Goal: Task Accomplishment & Management: Use online tool/utility

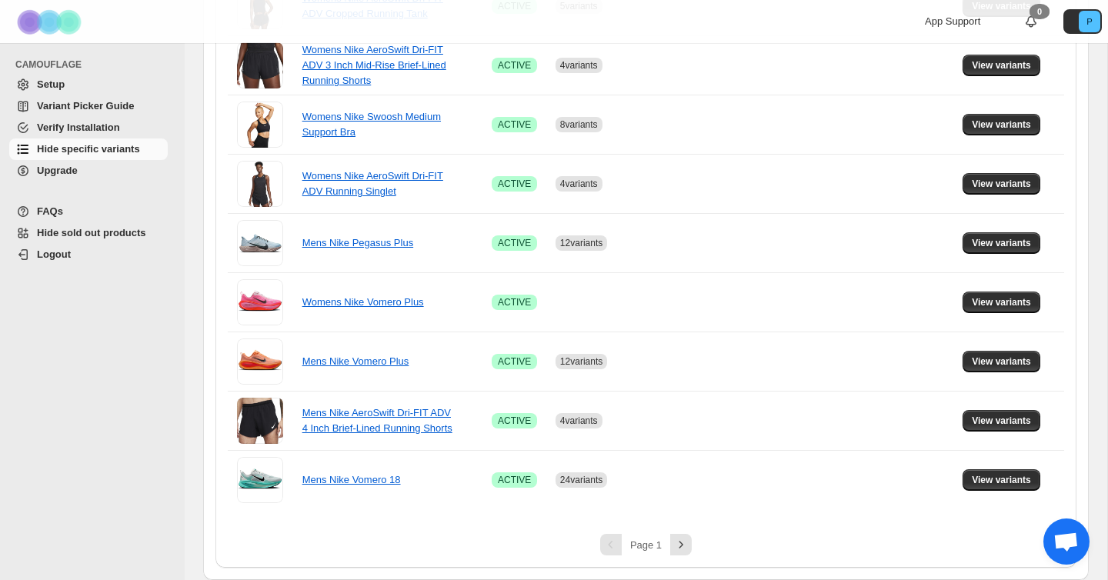
scroll to position [1015, 0]
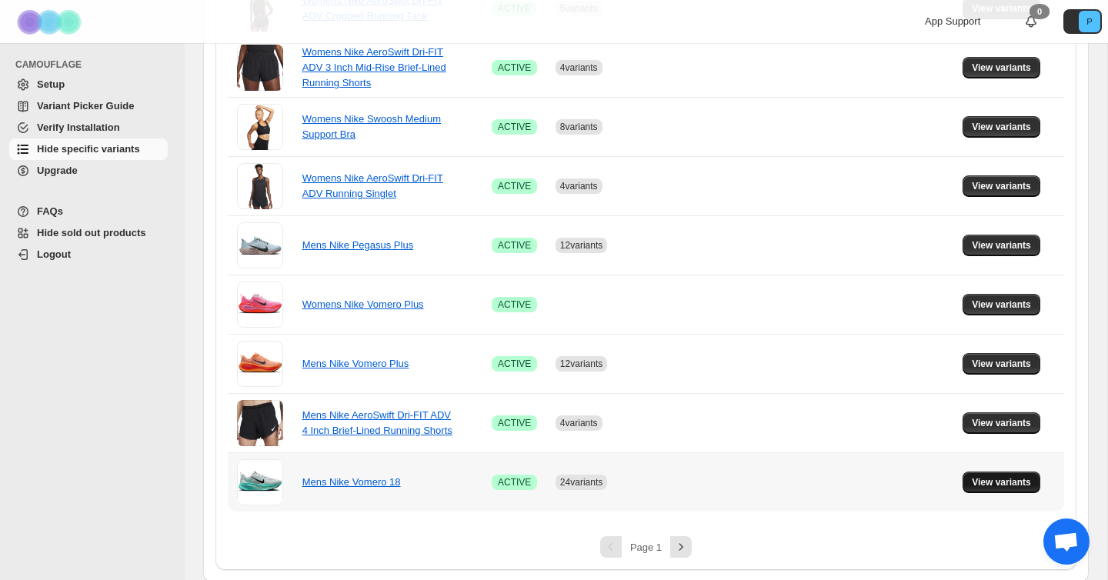
click at [1020, 477] on span "View variants" at bounding box center [1001, 482] width 59 height 12
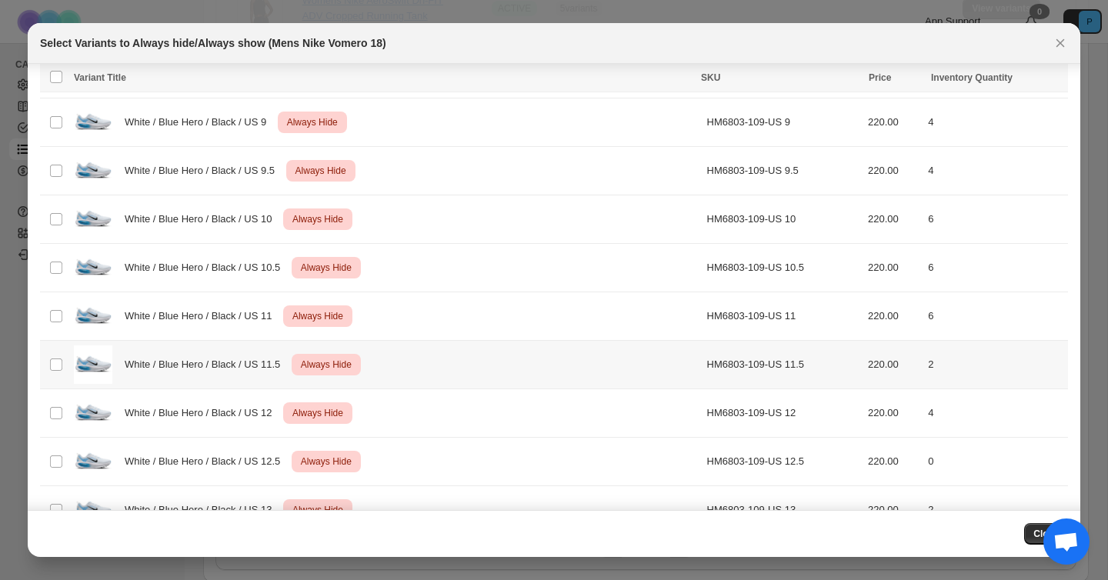
scroll to position [3662, 0]
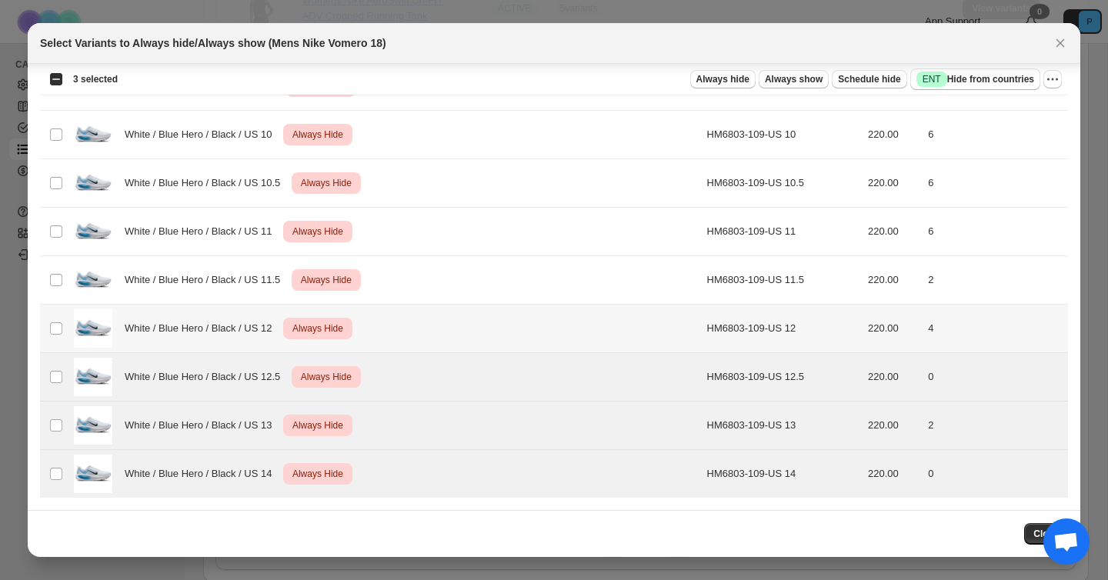
click at [57, 320] on td "Select product variant" at bounding box center [54, 329] width 29 height 48
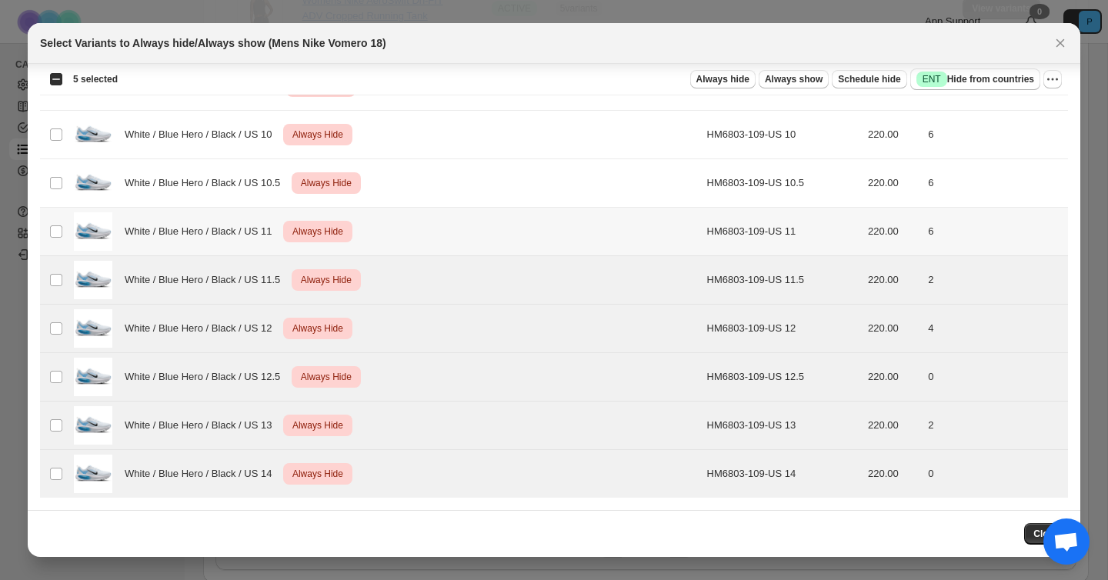
click at [53, 221] on td "Select product variant" at bounding box center [54, 232] width 29 height 48
click at [52, 176] on span ":rag:" at bounding box center [56, 183] width 14 height 14
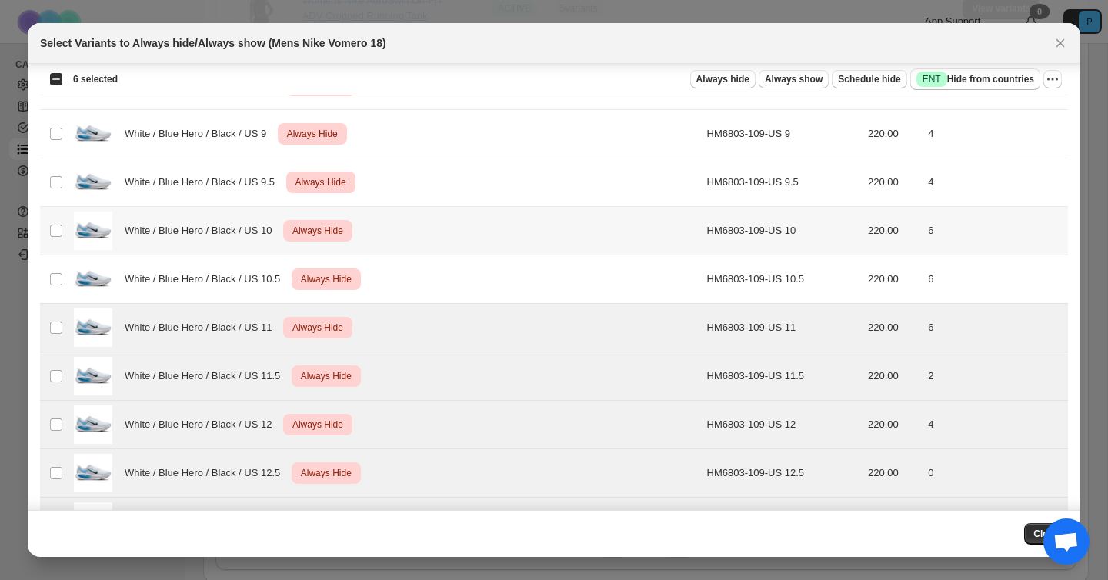
scroll to position [3572, 0]
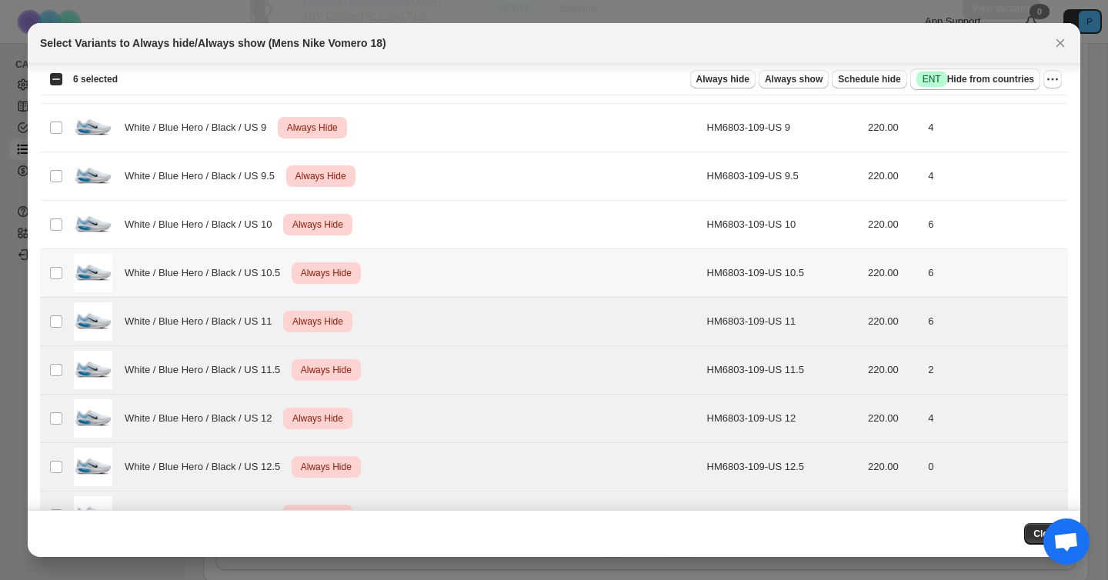
drag, startPoint x: 65, startPoint y: 272, endPoint x: 69, endPoint y: 217, distance: 54.7
click at [65, 272] on td "Select product variant" at bounding box center [54, 273] width 29 height 48
drag, startPoint x: 67, startPoint y: 210, endPoint x: 62, endPoint y: 192, distance: 19.0
click at [67, 210] on td "Select product variant" at bounding box center [54, 225] width 29 height 48
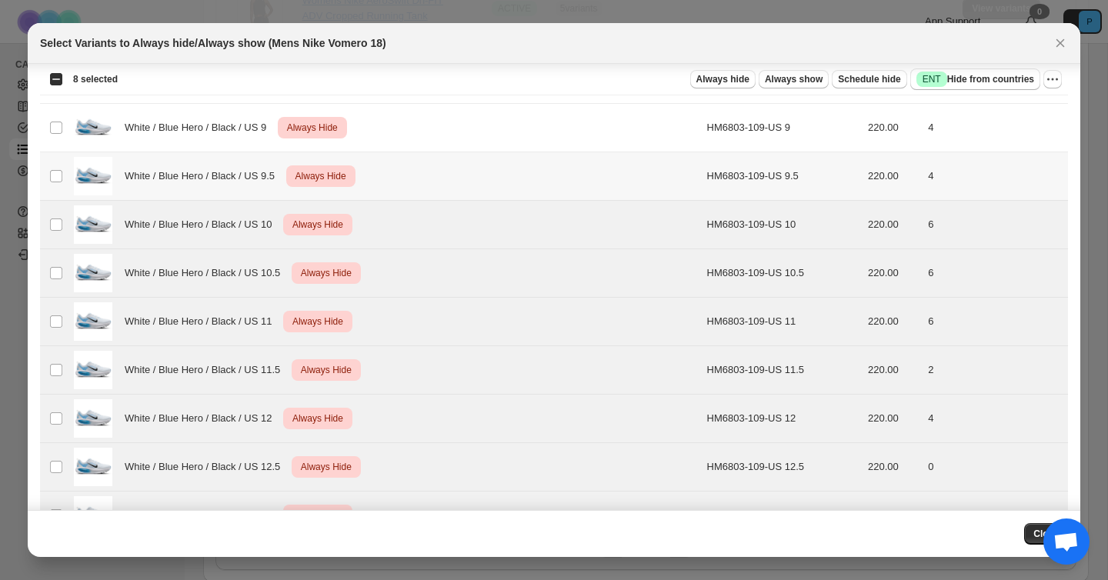
click at [58, 168] on td "Select product variant" at bounding box center [54, 176] width 29 height 48
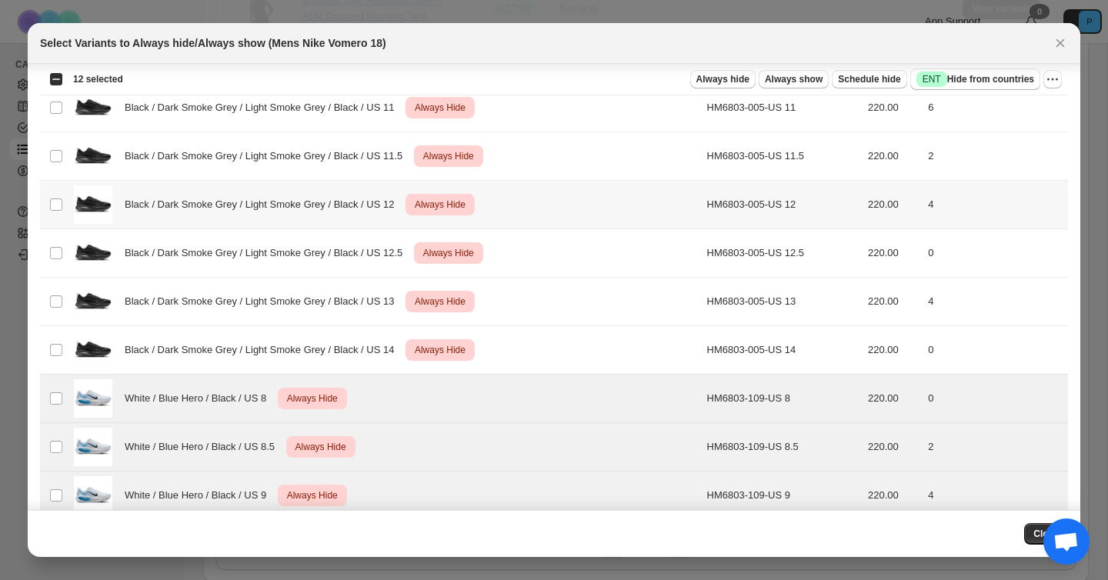
scroll to position [3170, 0]
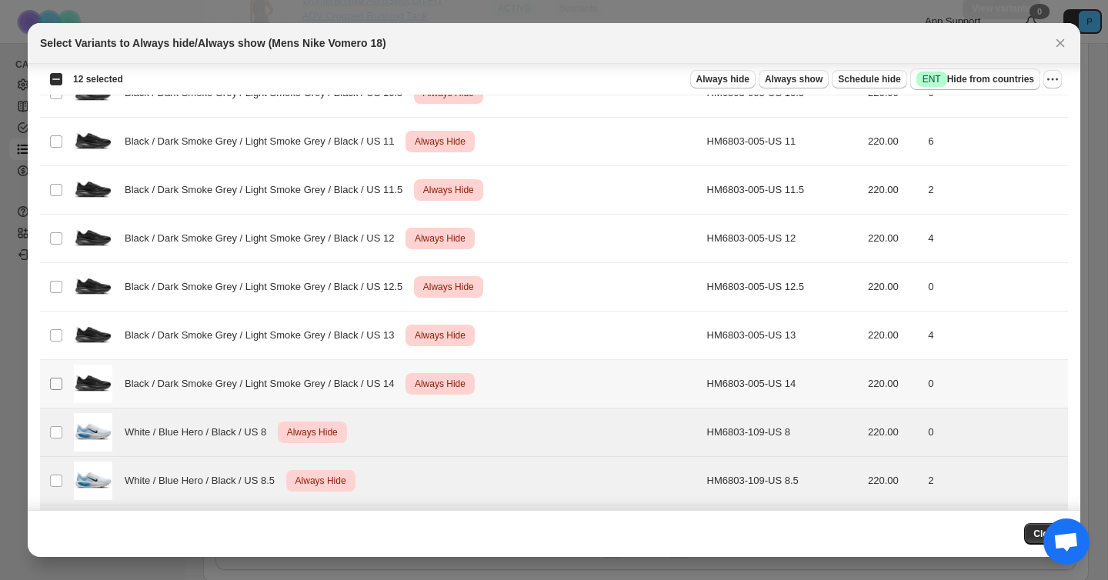
click at [59, 377] on span ":rag:" at bounding box center [56, 384] width 14 height 14
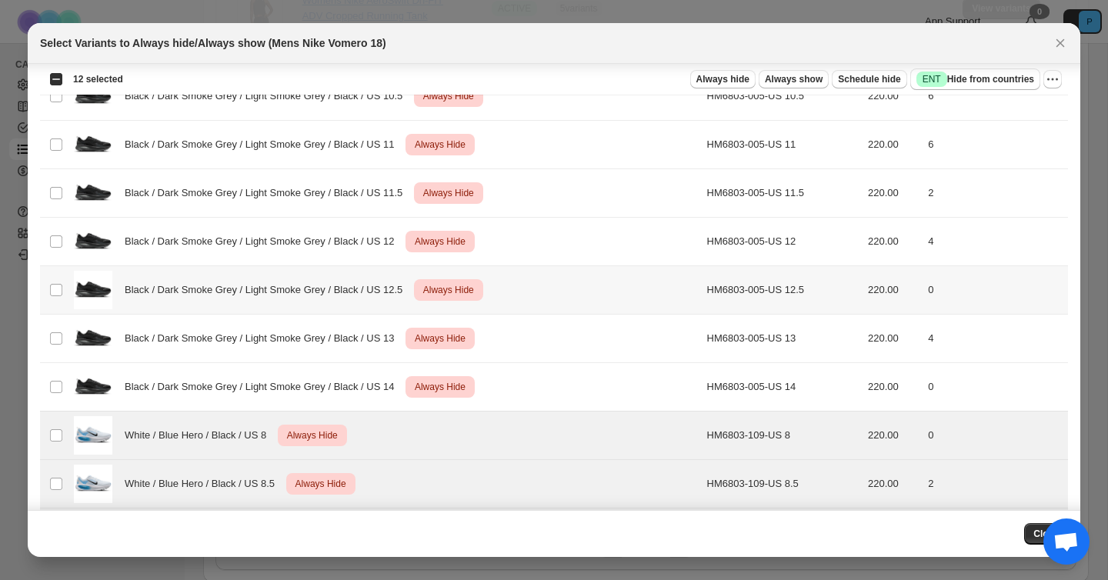
click at [45, 307] on td "Select product variant" at bounding box center [54, 290] width 29 height 48
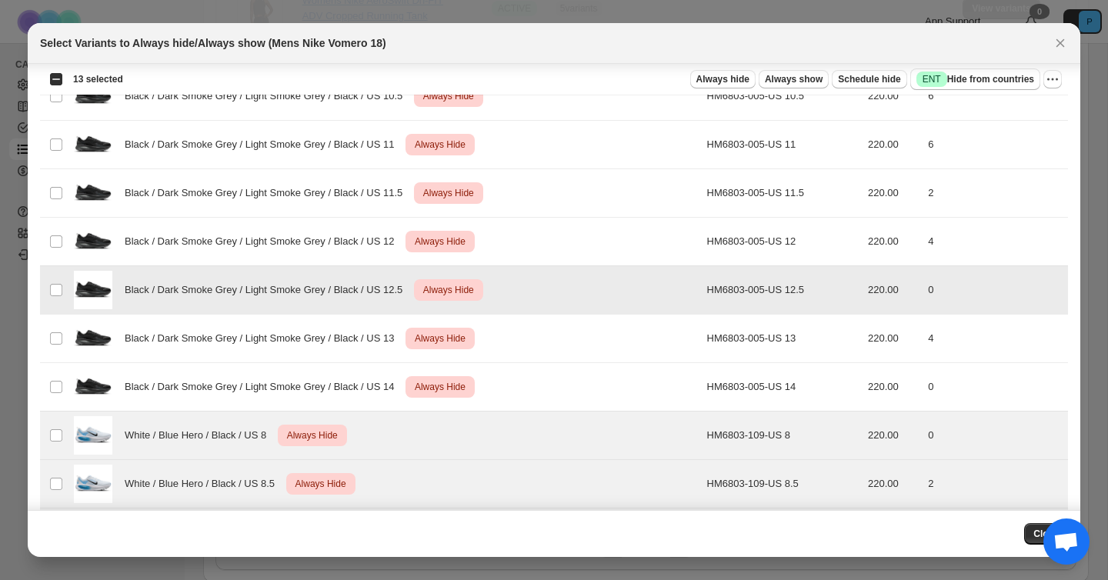
click at [53, 269] on td "Select product variant" at bounding box center [54, 290] width 29 height 48
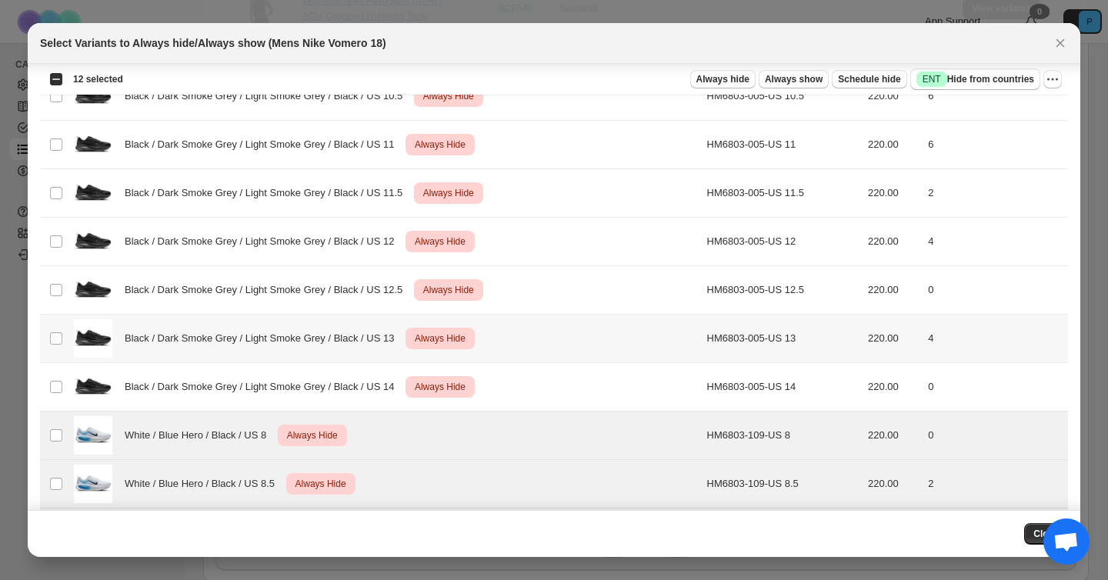
drag, startPoint x: 50, startPoint y: 330, endPoint x: 67, endPoint y: 378, distance: 50.6
click at [50, 330] on td "Select product variant" at bounding box center [54, 339] width 29 height 48
click at [64, 385] on td "Select product variant" at bounding box center [54, 387] width 29 height 48
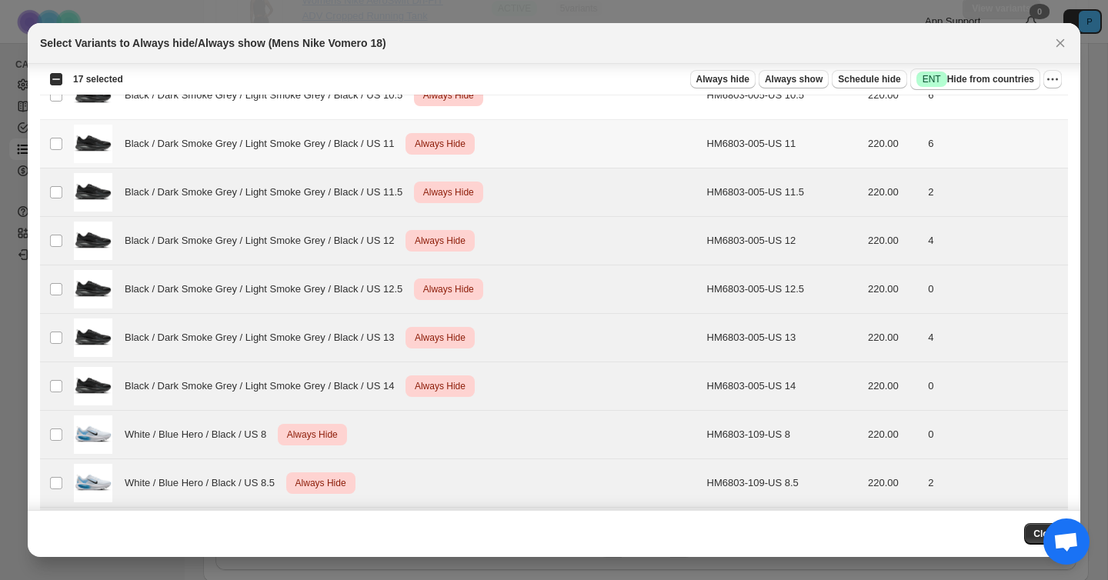
click at [54, 157] on td "Select product variant" at bounding box center [54, 144] width 29 height 48
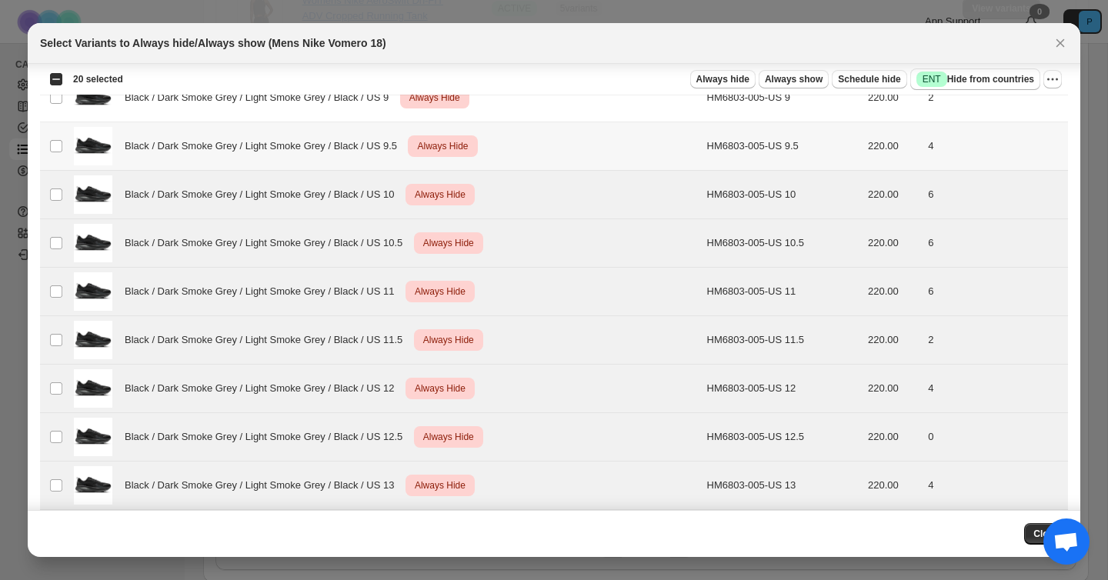
click at [55, 140] on td "Select product variant" at bounding box center [54, 146] width 29 height 48
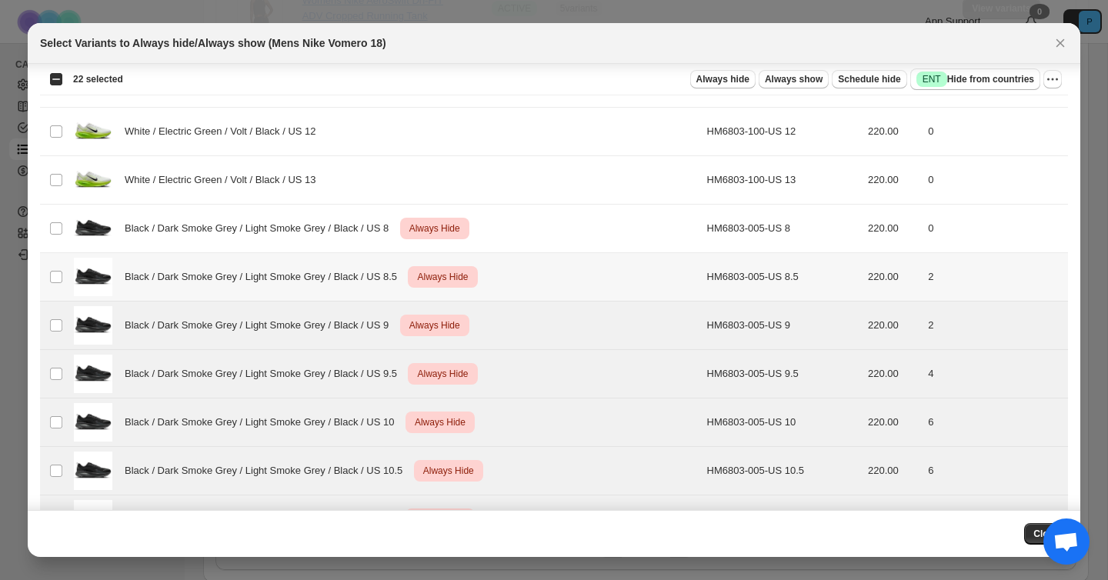
click at [53, 289] on td "Select product variant" at bounding box center [54, 277] width 29 height 48
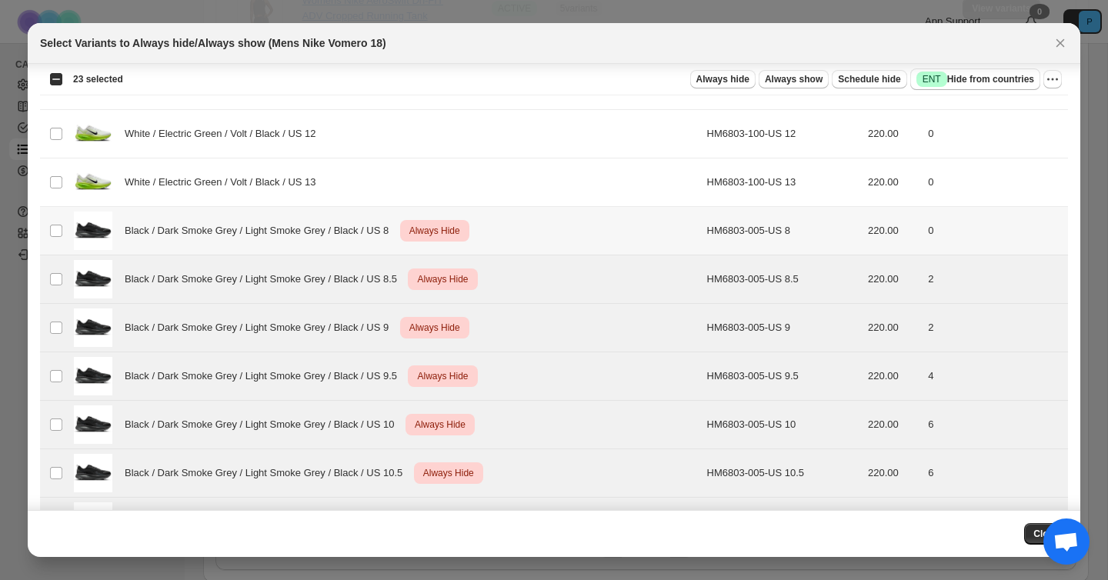
scroll to position [2787, 0]
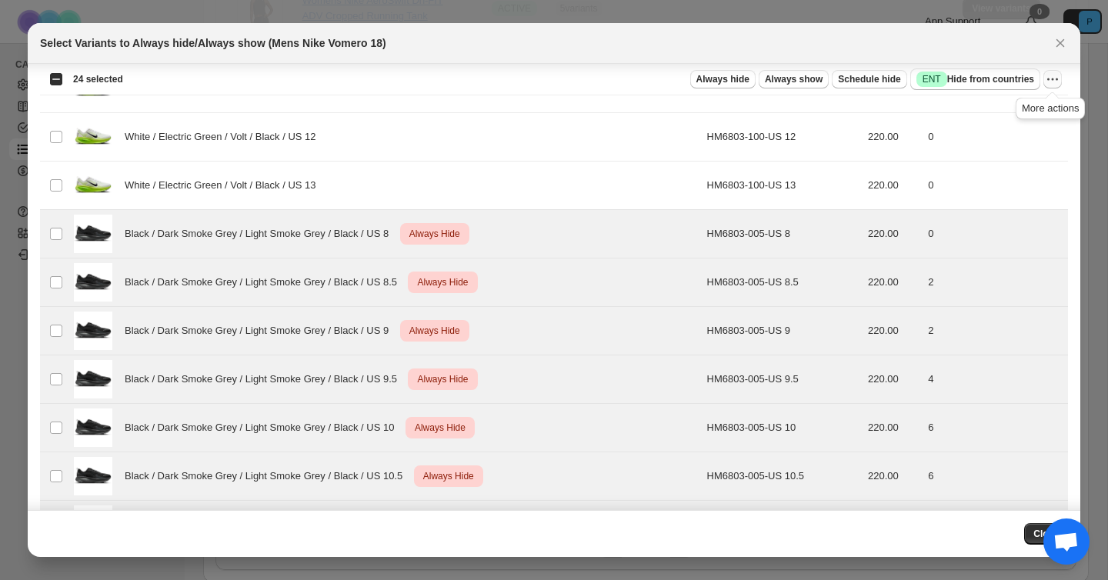
click at [1058, 78] on icon "More actions" at bounding box center [1052, 79] width 15 height 15
click at [1023, 115] on span "Undo always hide" at bounding box center [997, 109] width 112 height 15
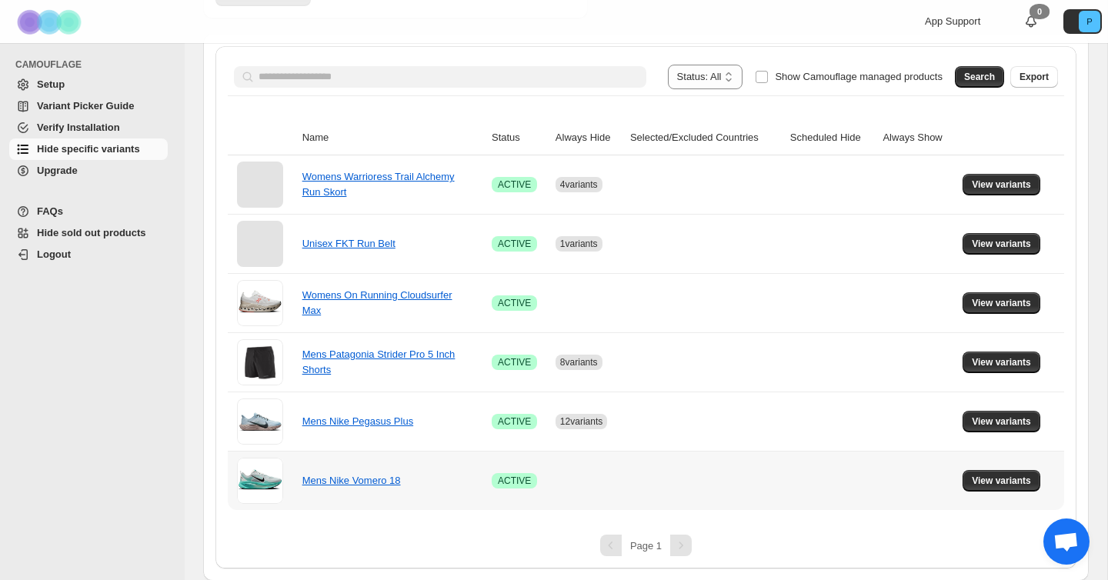
scroll to position [247, 0]
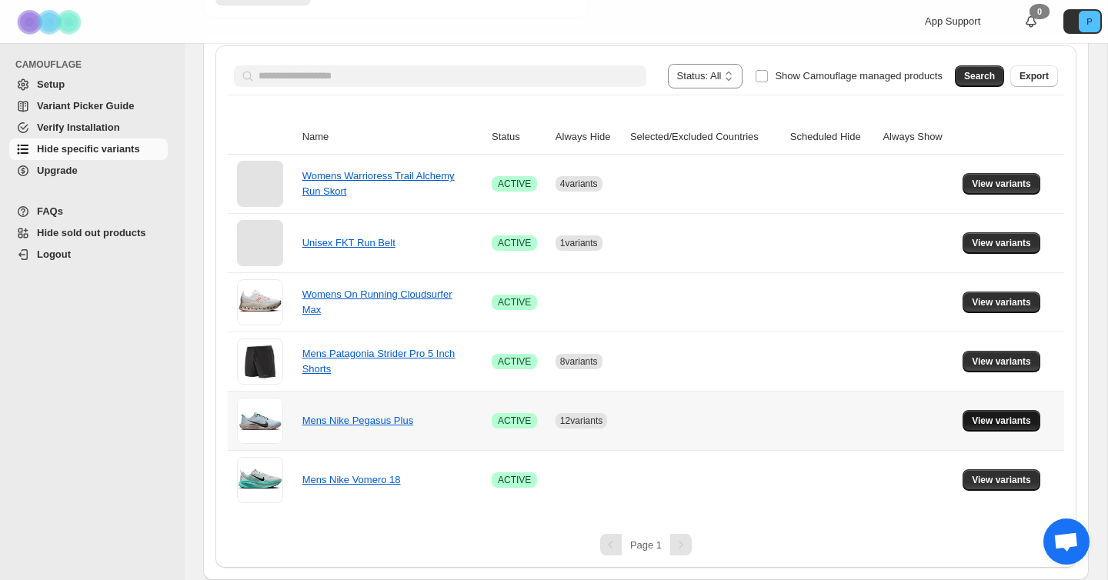
click at [995, 426] on span "View variants" at bounding box center [1001, 421] width 59 height 12
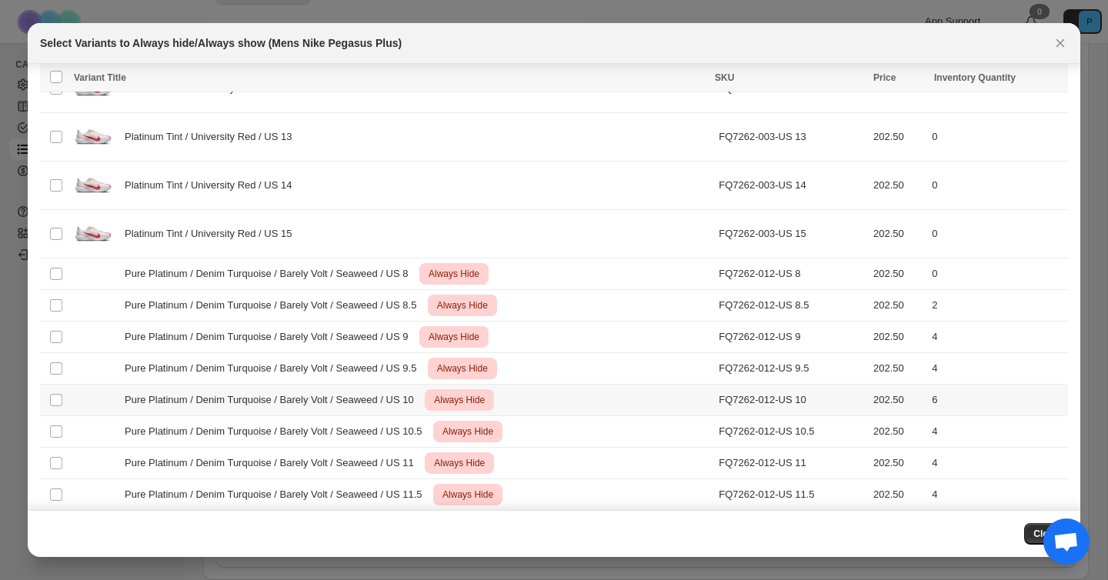
scroll to position [5403, 0]
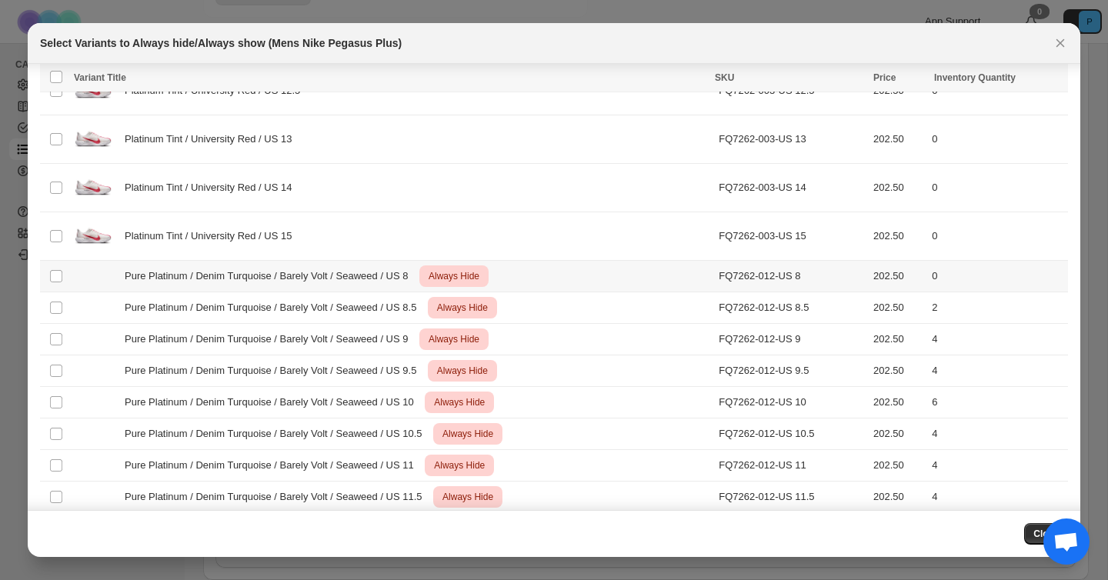
click at [250, 272] on span "Pure Platinum / Denim Turquoise / Barely Volt / Seaweed / US 8" at bounding box center [271, 276] width 292 height 15
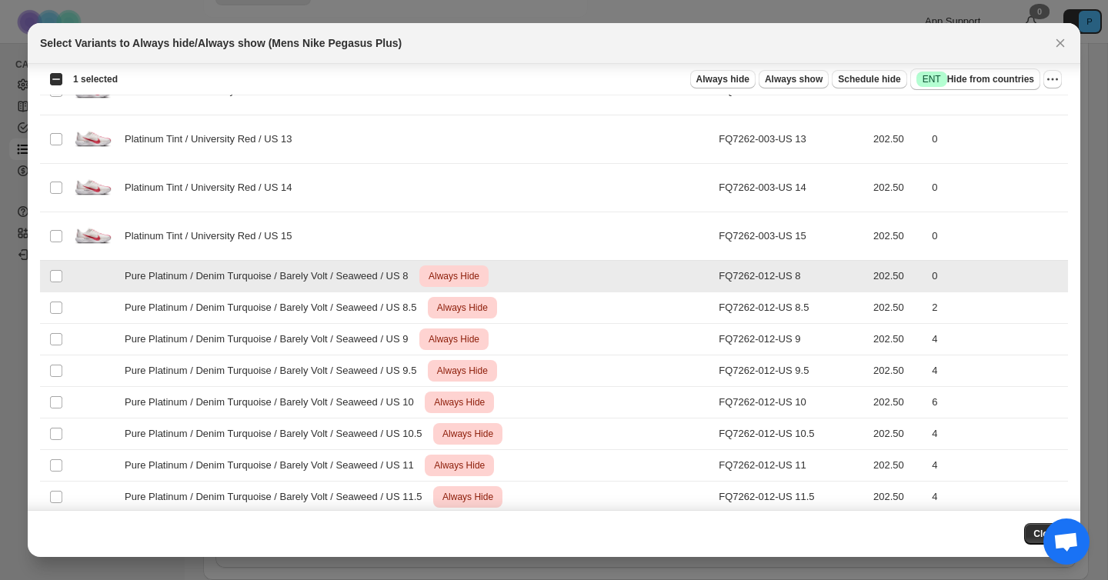
click at [249, 274] on span "Pure Platinum / Denim Turquoise / Barely Volt / Seaweed / US 8" at bounding box center [271, 276] width 292 height 15
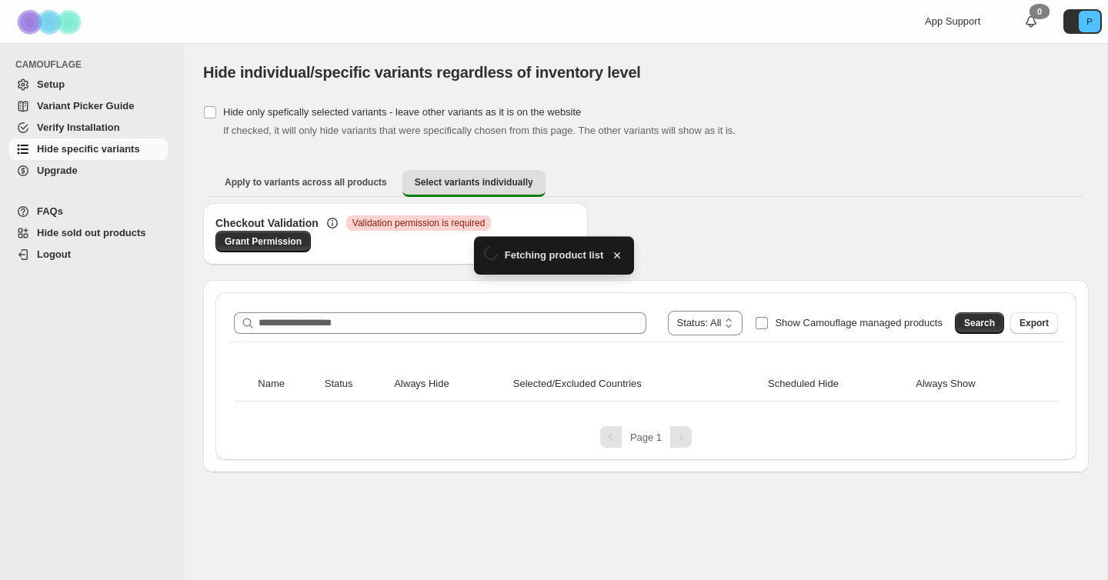
click at [911, 316] on span "Show Camouflage managed products" at bounding box center [859, 323] width 168 height 15
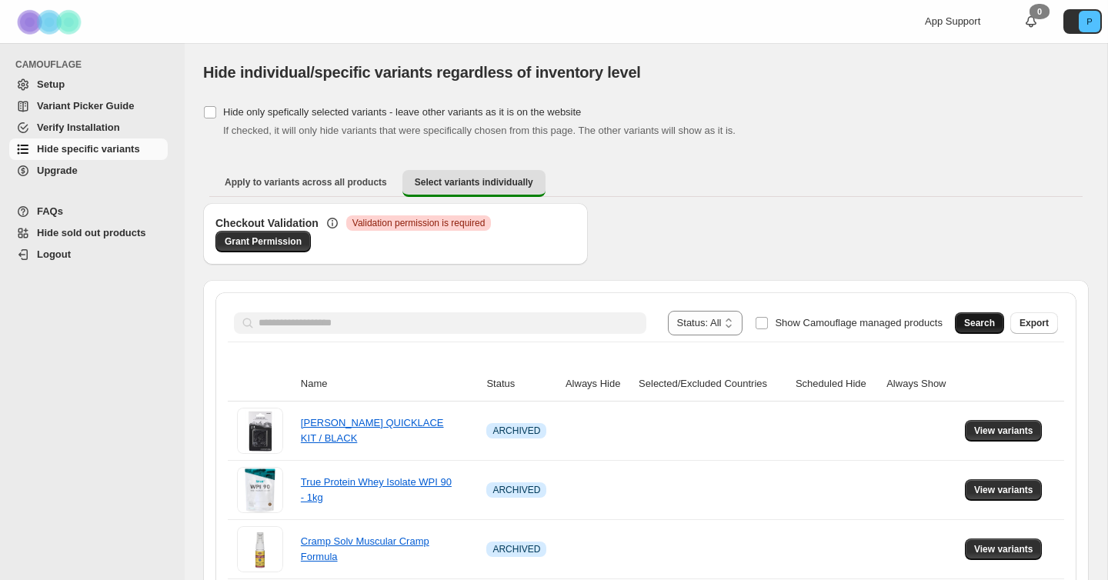
click at [979, 325] on span "Search" at bounding box center [980, 323] width 31 height 12
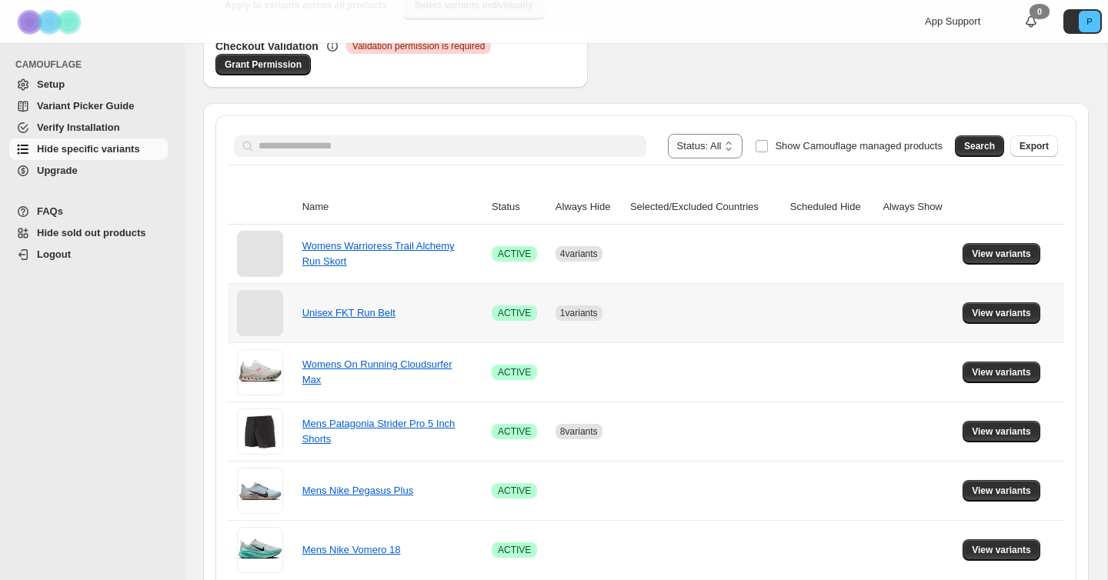
scroll to position [247, 0]
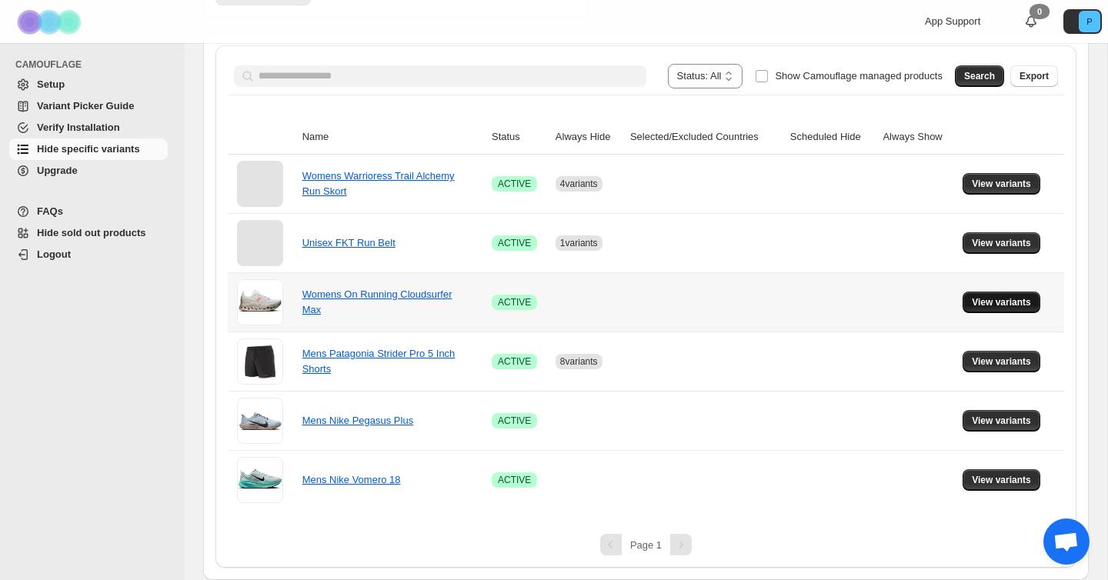
click at [981, 303] on span "View variants" at bounding box center [1001, 302] width 59 height 12
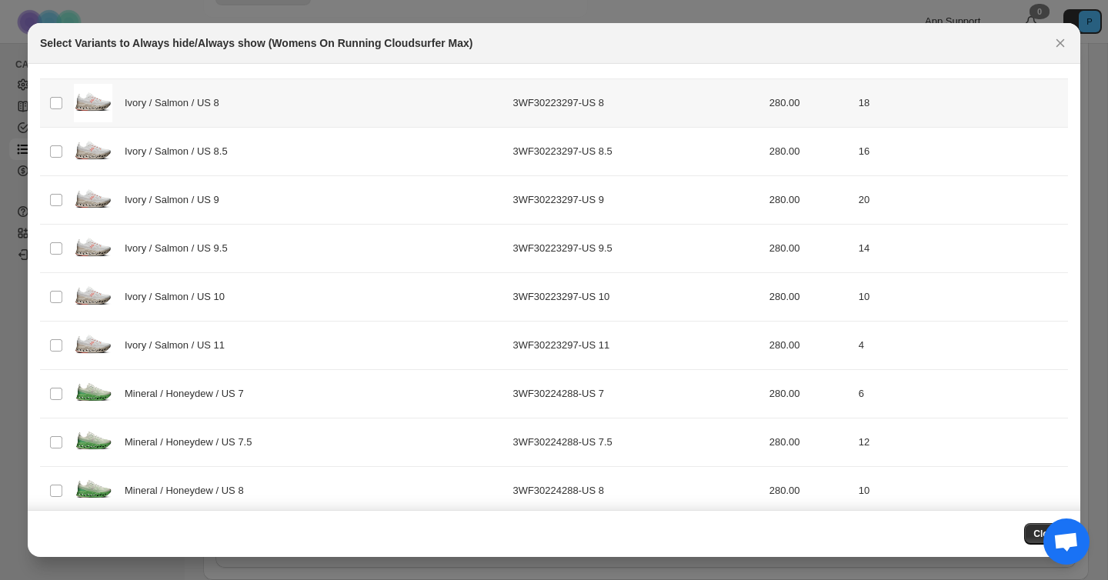
scroll to position [0, 0]
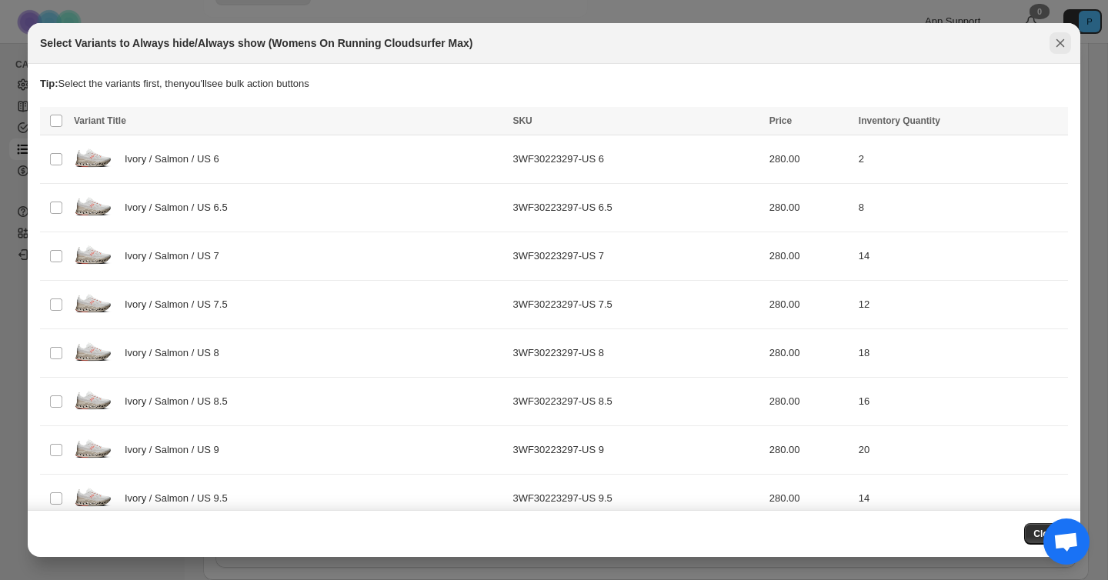
click at [1053, 38] on icon "Close" at bounding box center [1060, 42] width 15 height 15
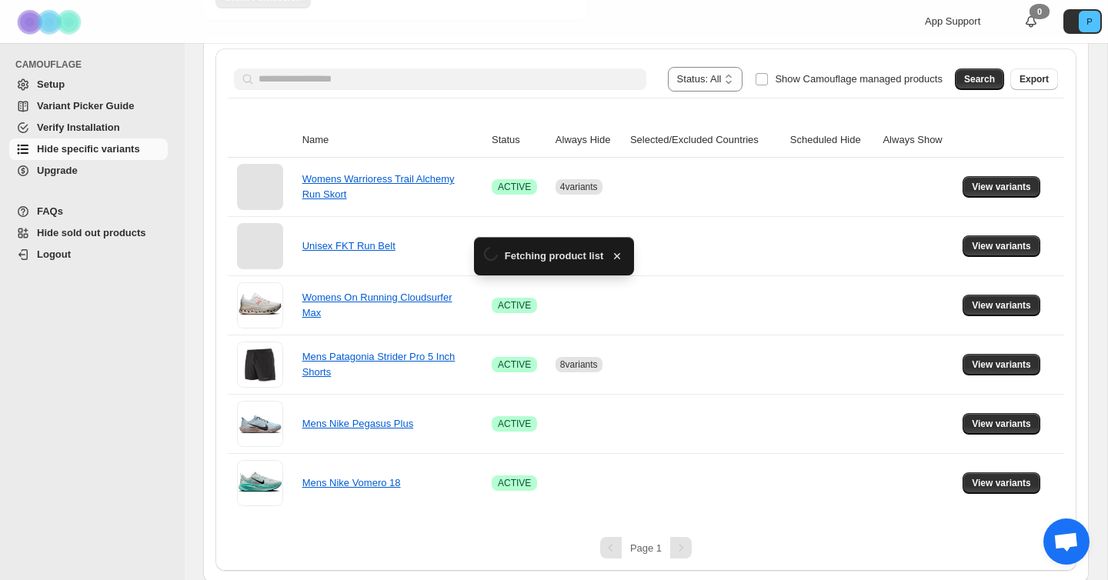
scroll to position [247, 0]
